Goal: Information Seeking & Learning: Learn about a topic

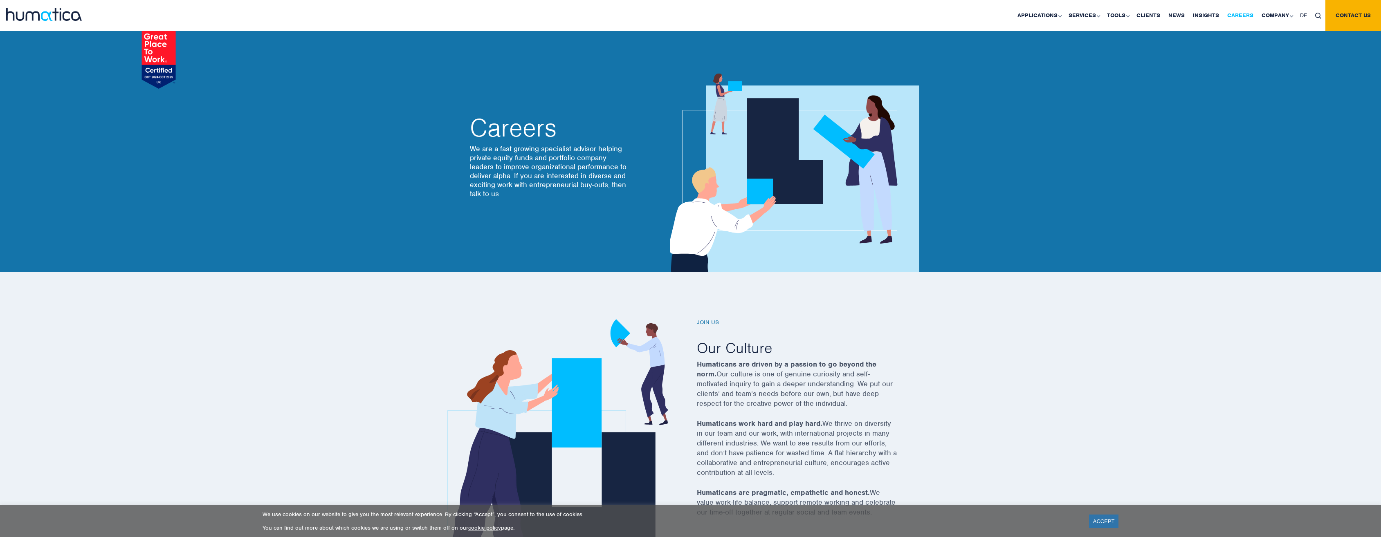
click at [1232, 14] on link "Careers" at bounding box center [1240, 15] width 34 height 31
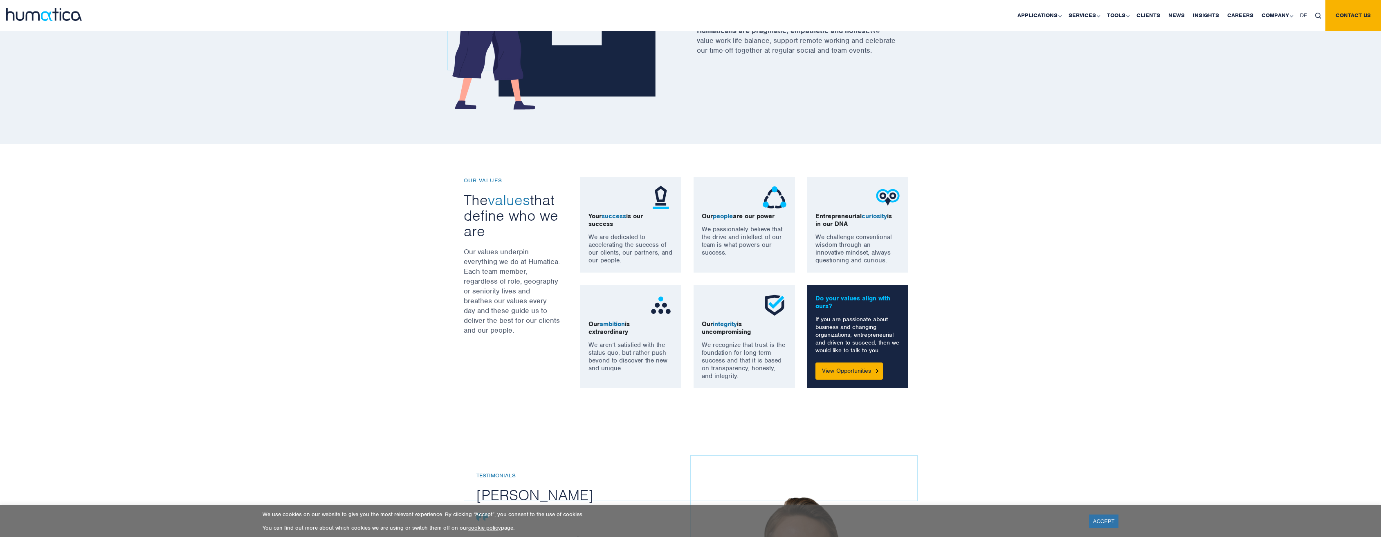
scroll to position [409, 0]
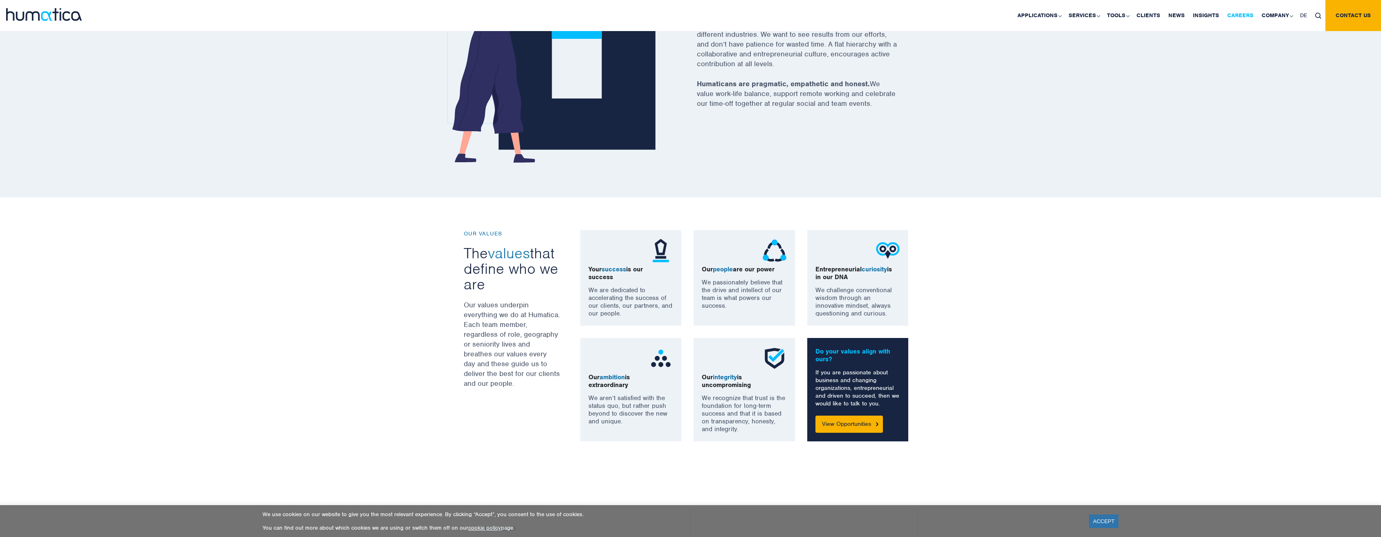
click at [1241, 12] on link "Careers" at bounding box center [1240, 15] width 34 height 31
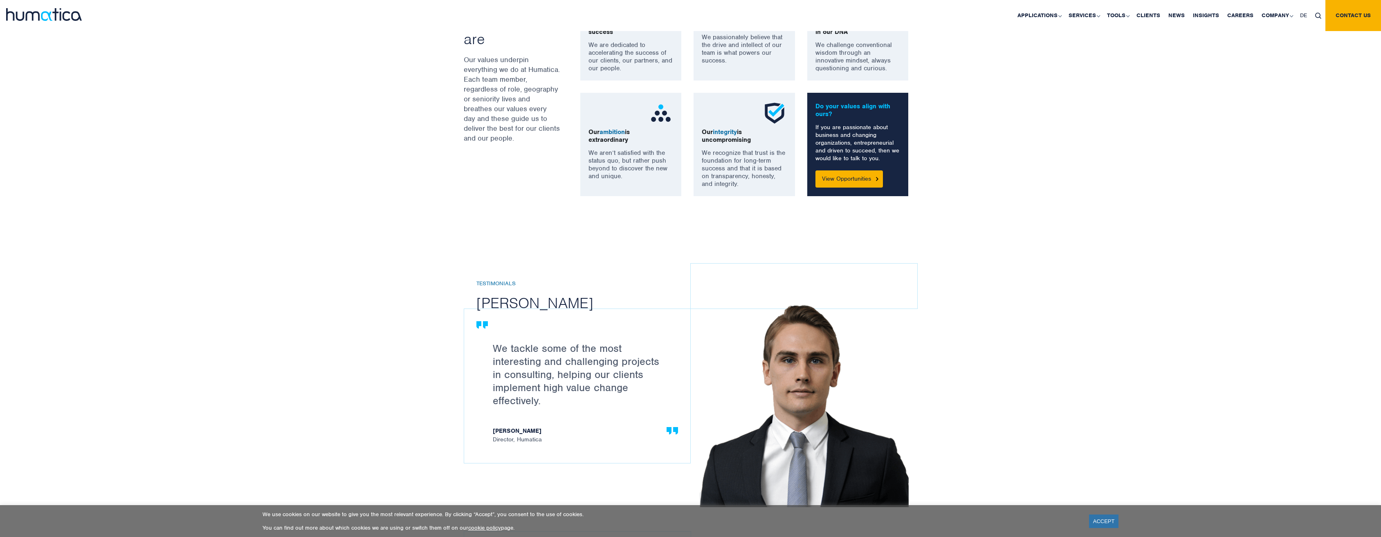
scroll to position [532, 0]
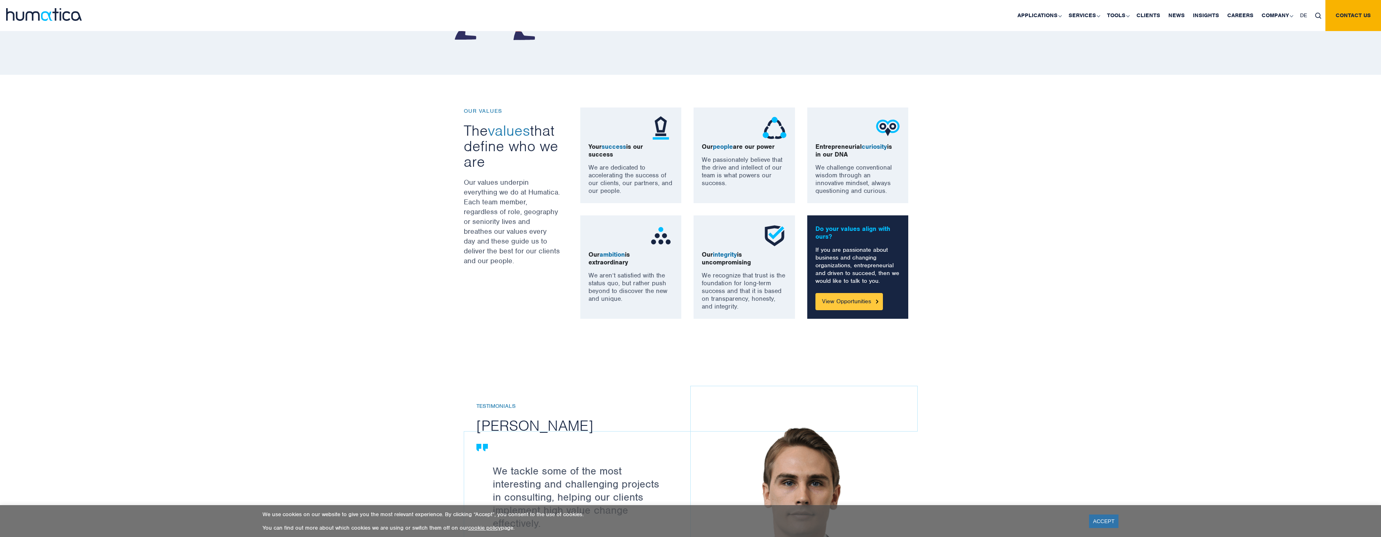
click at [842, 306] on link "View Opportunities" at bounding box center [849, 301] width 67 height 17
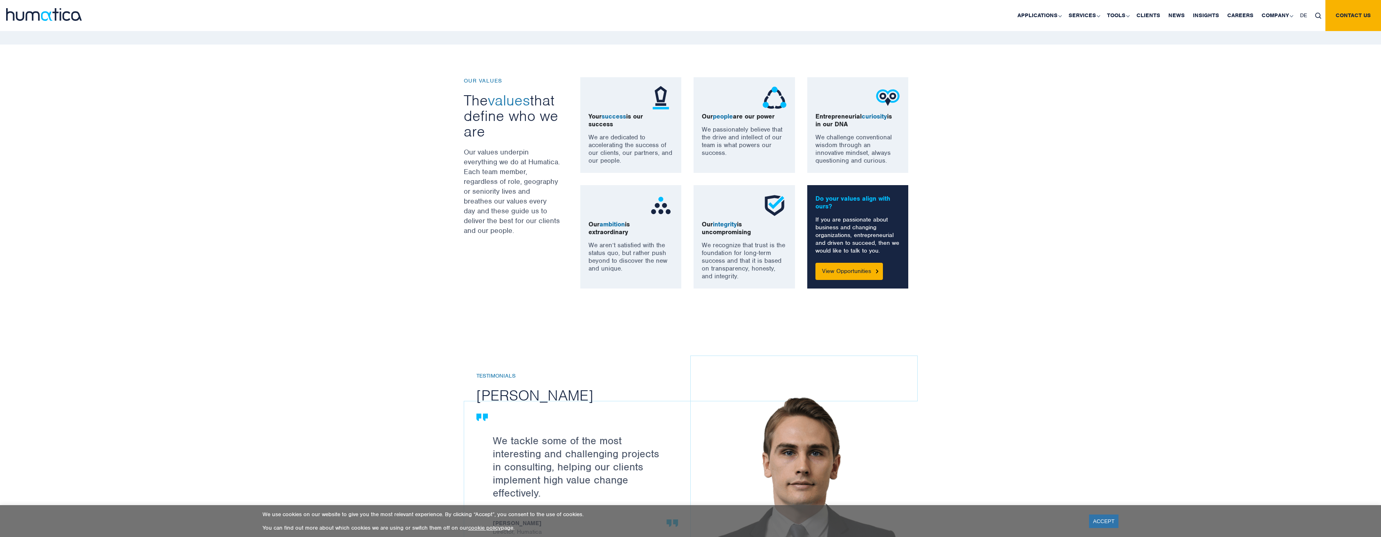
scroll to position [438, 0]
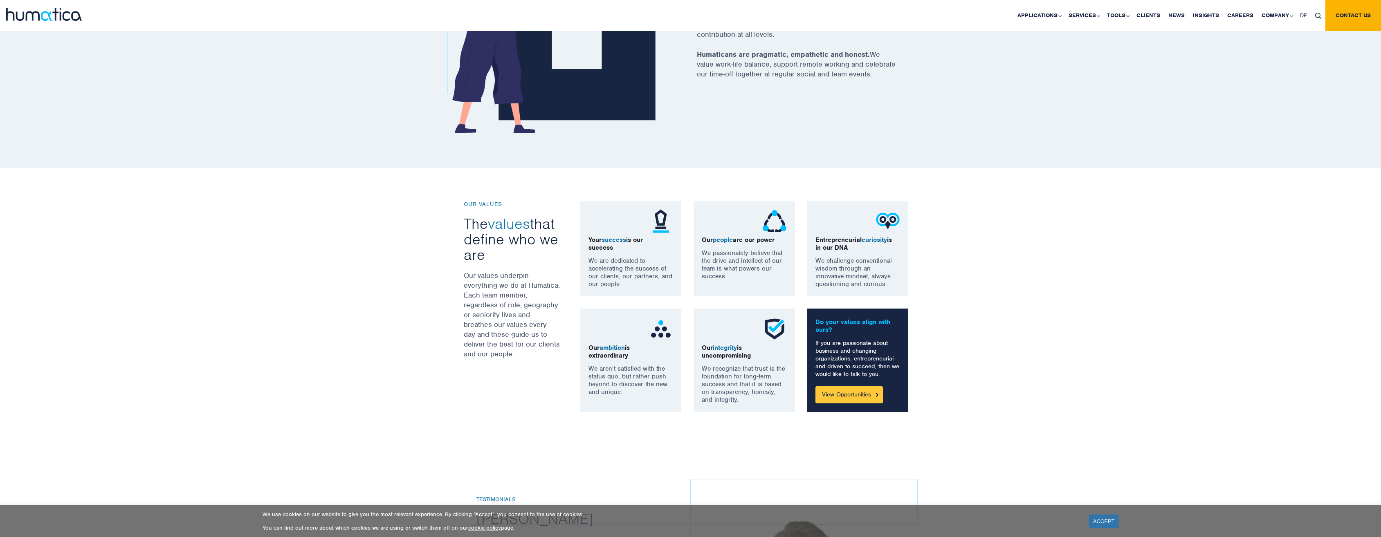
click at [838, 390] on link "View Opportunities" at bounding box center [849, 395] width 67 height 17
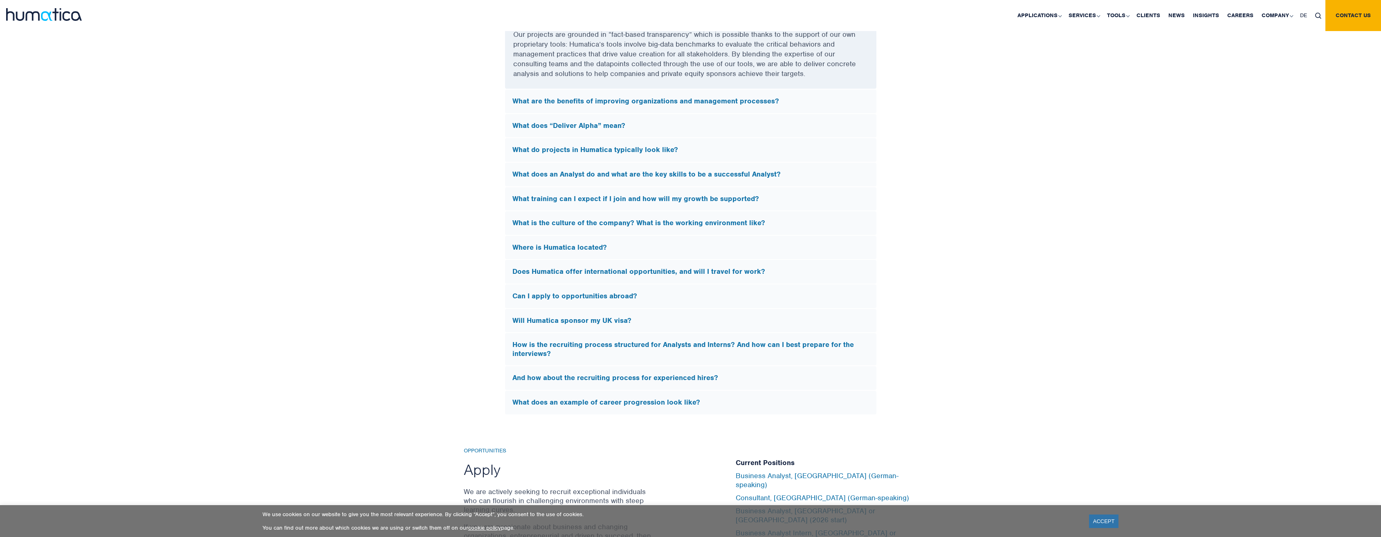
scroll to position [2238, 0]
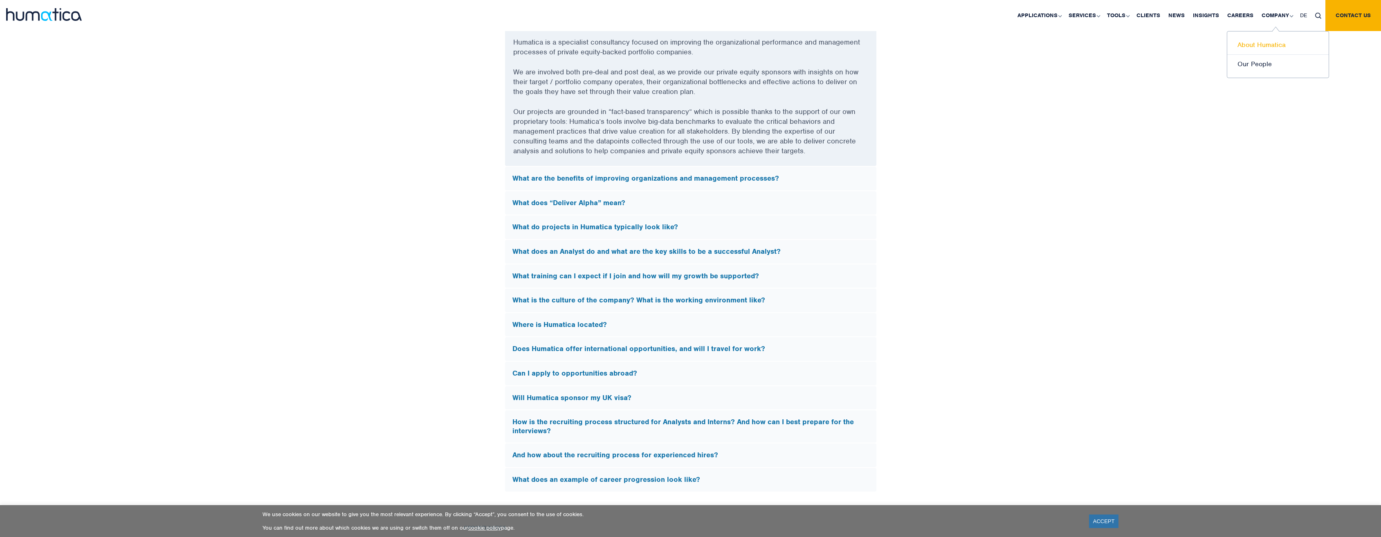
click at [1263, 49] on link "About Humatica" at bounding box center [1277, 45] width 101 height 19
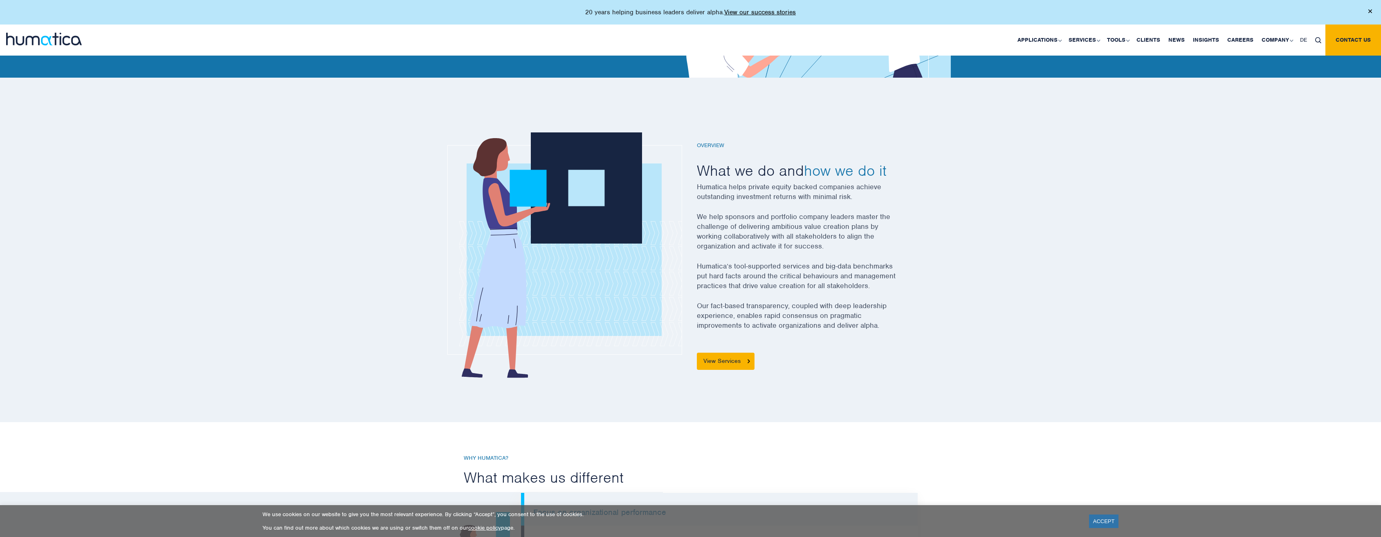
scroll to position [205, 0]
